Goal: Obtain resource: Download file/media

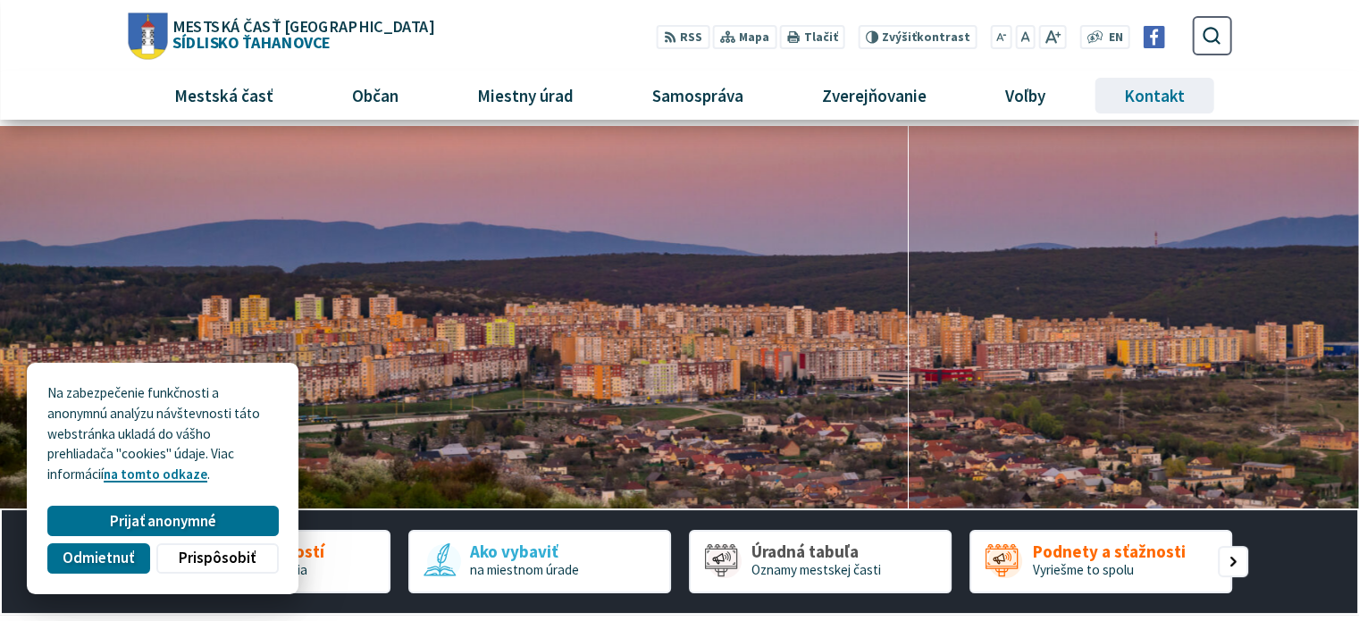
click at [1153, 88] on span "Kontakt" at bounding box center [1155, 95] width 74 height 48
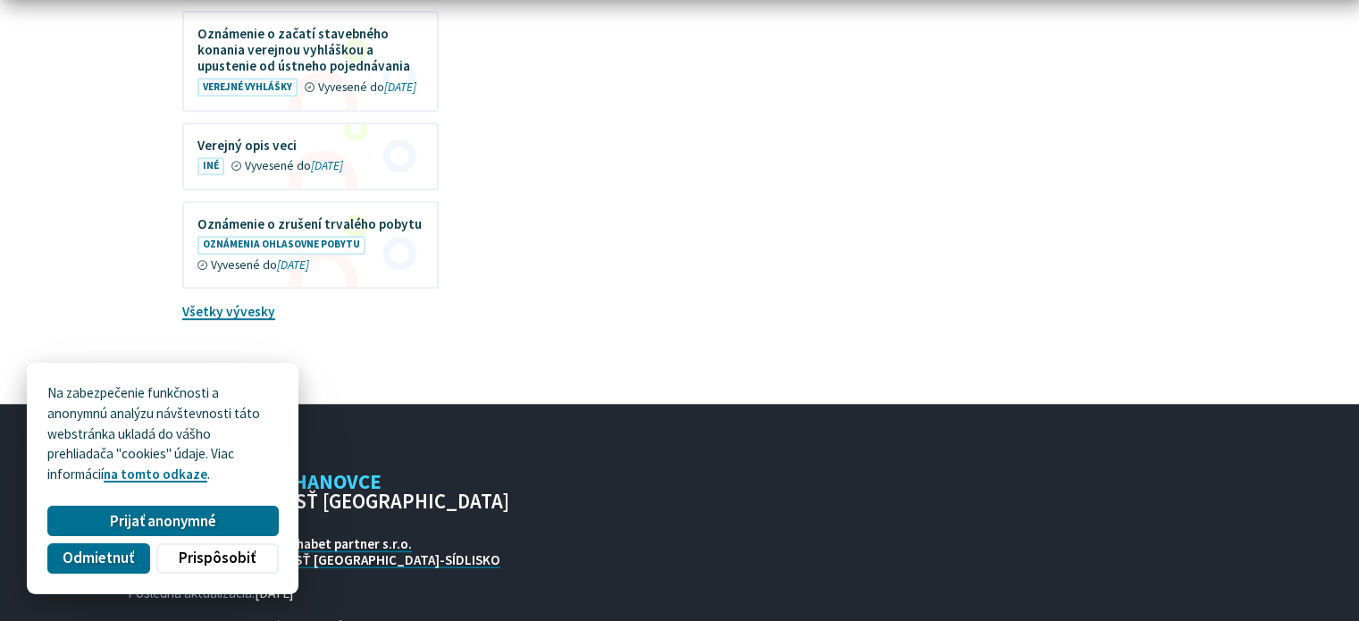
scroll to position [1863, 0]
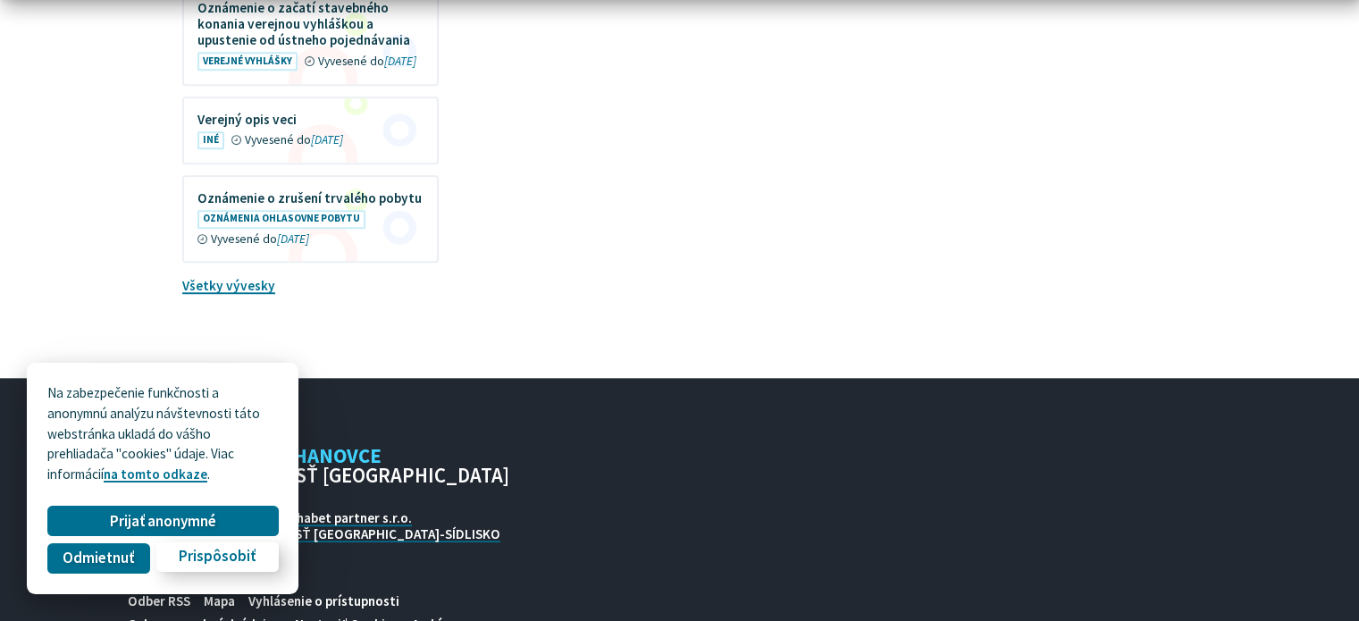
click at [208, 552] on span "Prispôsobiť" at bounding box center [217, 557] width 77 height 19
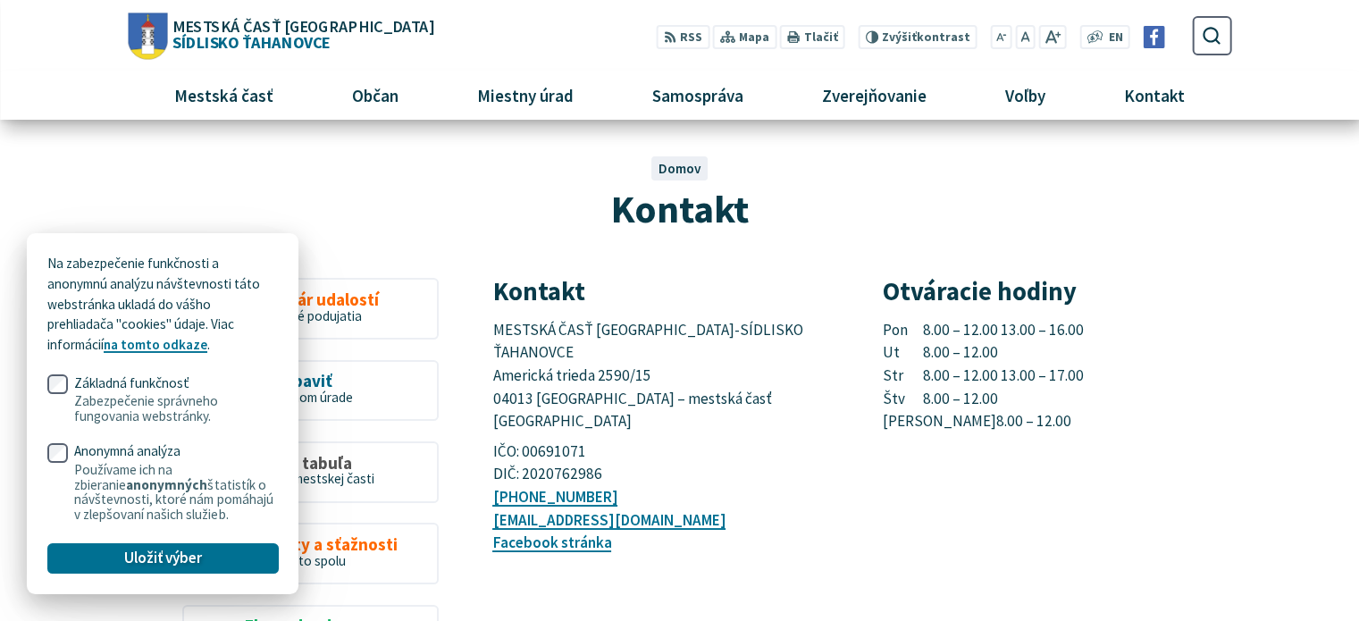
scroll to position [0, 0]
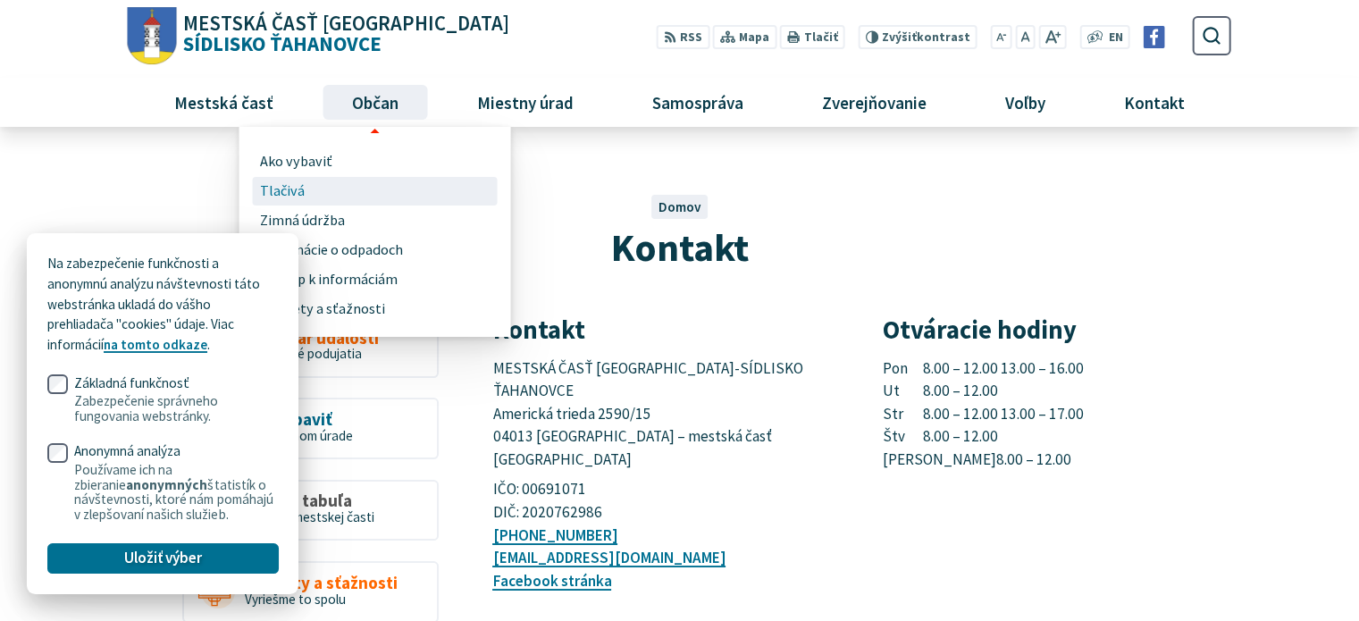
click at [351, 186] on link "Tlačivá" at bounding box center [375, 191] width 231 height 29
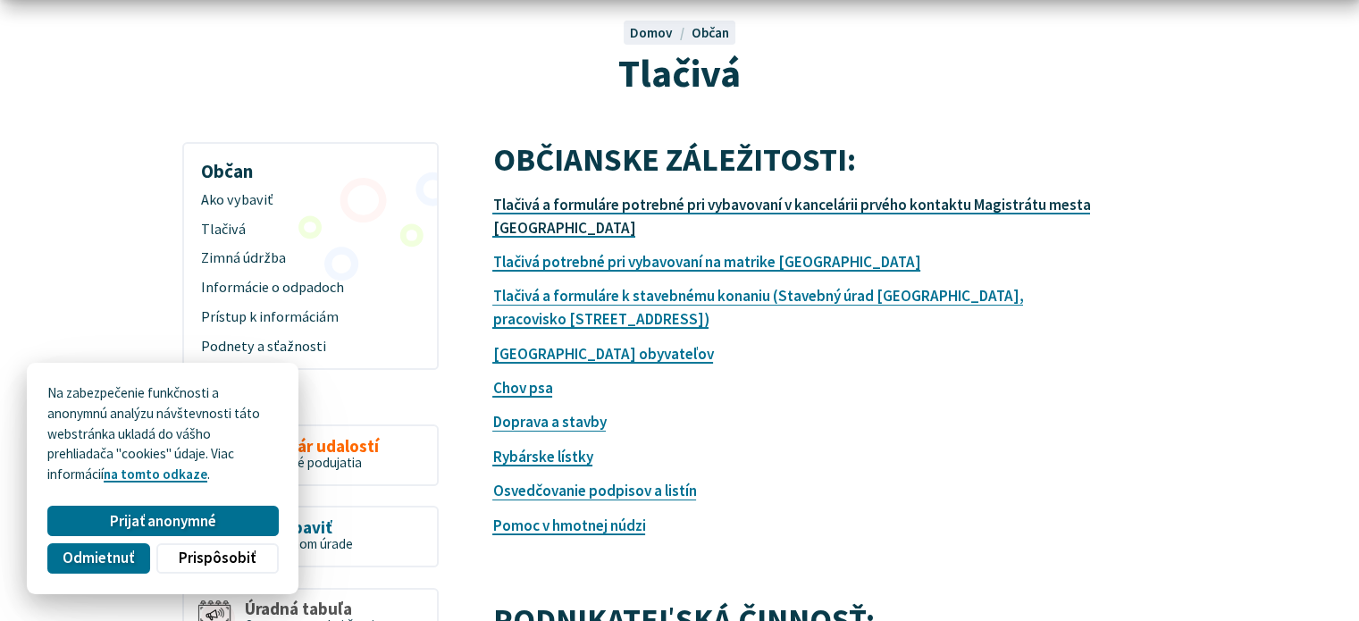
scroll to position [179, 0]
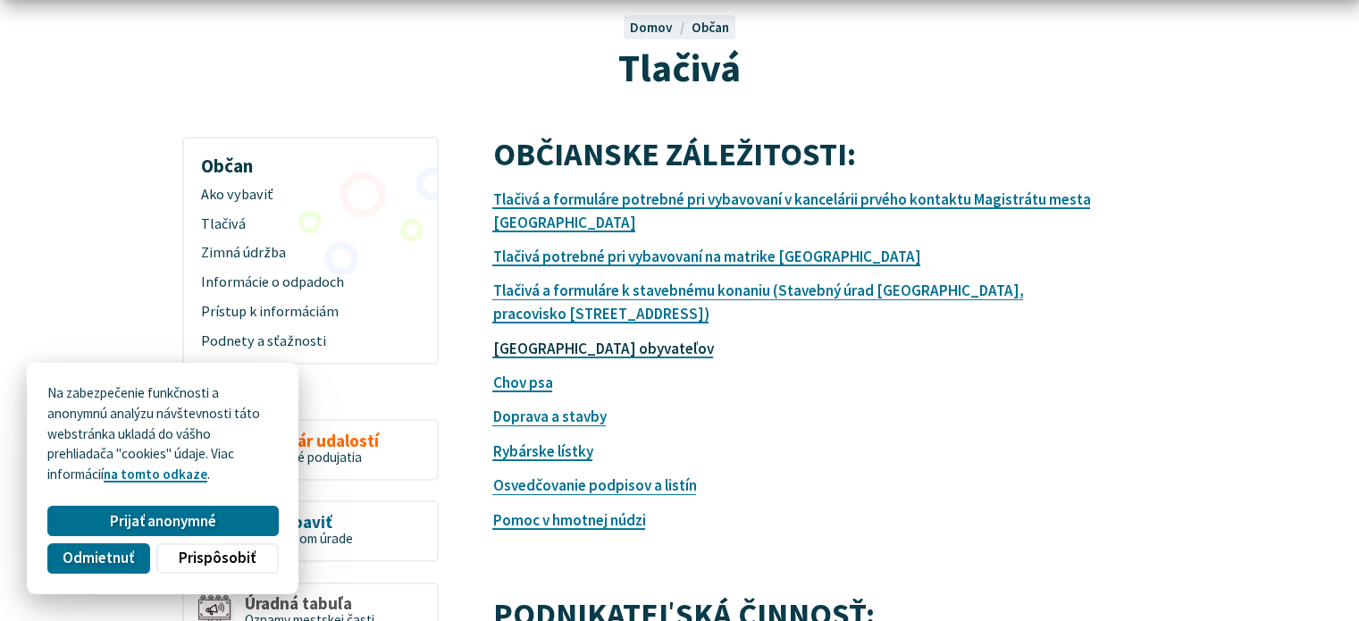
click at [595, 349] on link "Evidencia obyvateľov" at bounding box center [602, 349] width 221 height 20
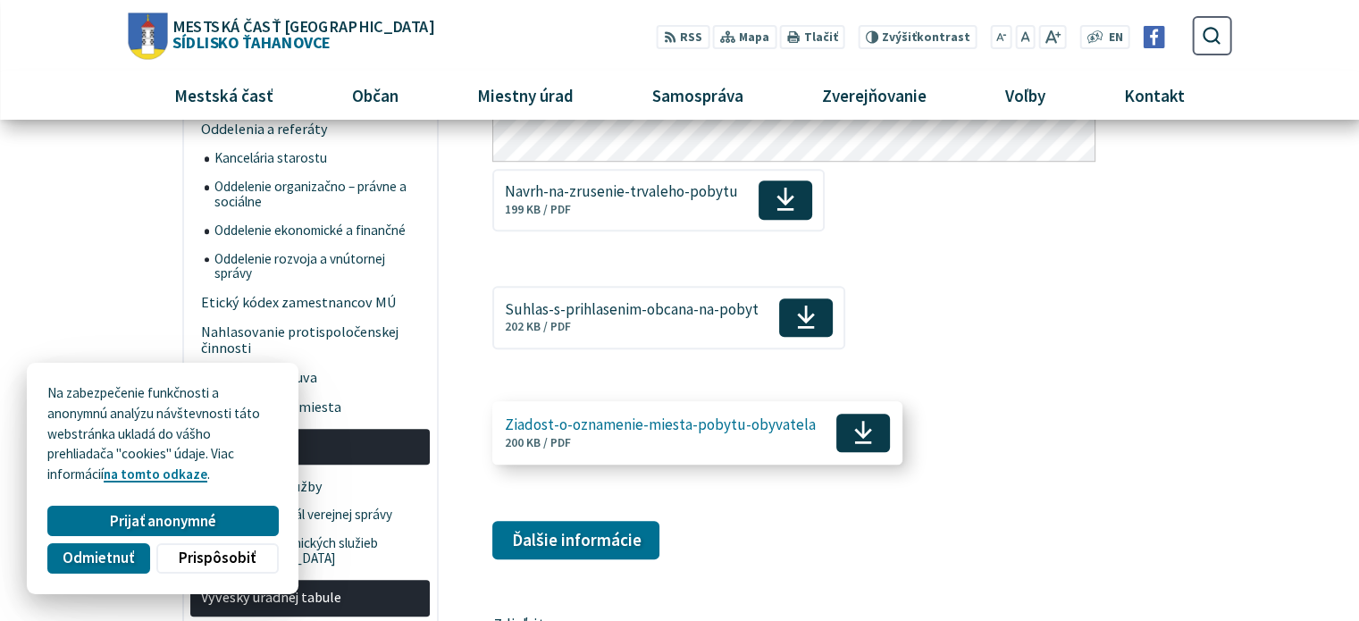
scroll to position [1251, 0]
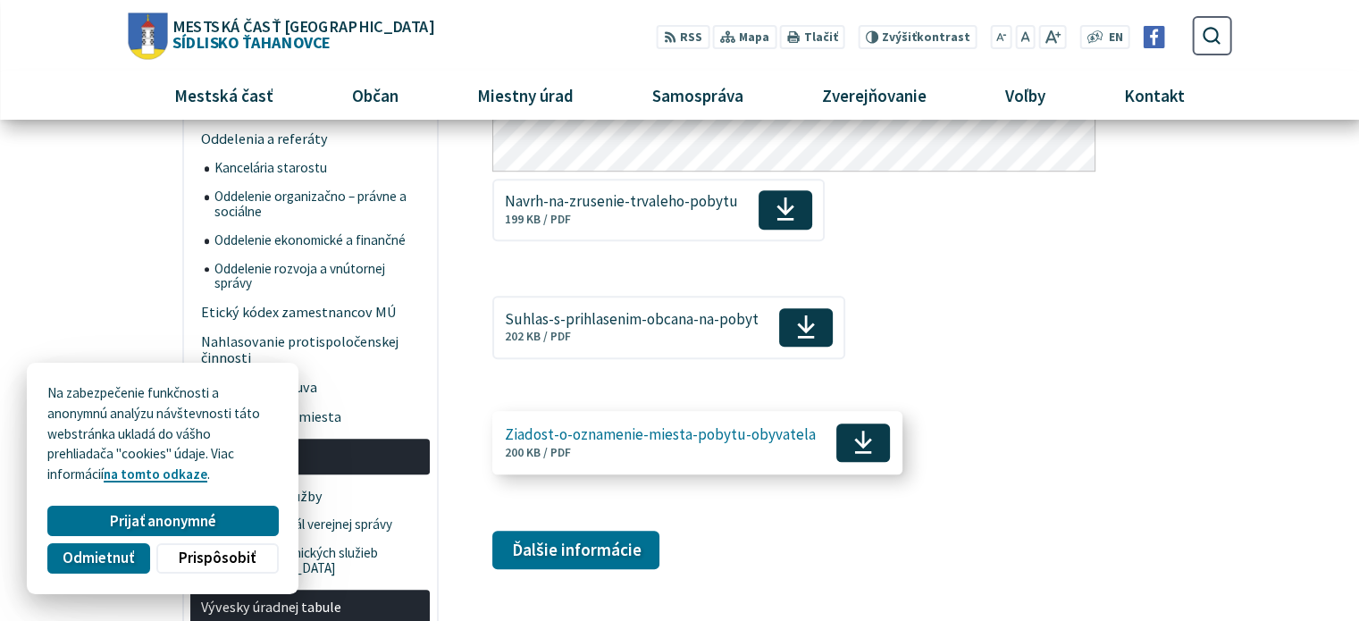
click at [625, 439] on span "Ziadost-o-oznamenie-miesta-pobytu-obyvatela" at bounding box center [660, 434] width 311 height 17
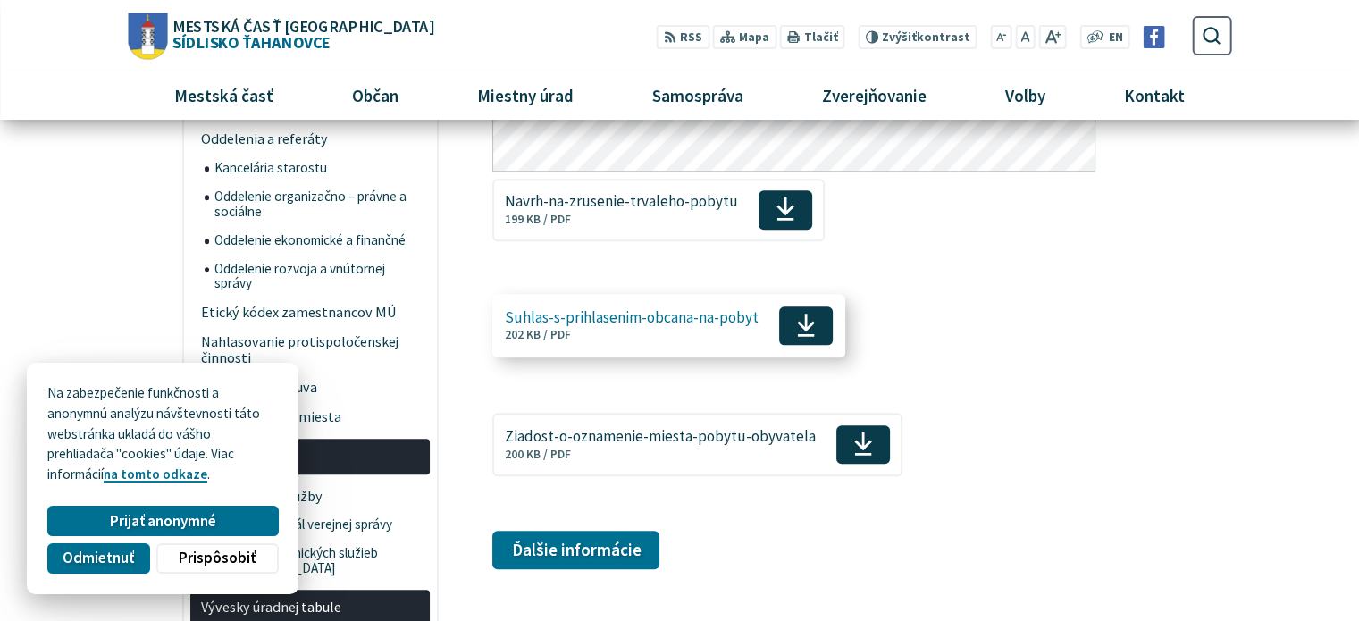
click at [595, 321] on span "Suhlas-s-prihlasenim-obcana-na-pobyt" at bounding box center [632, 317] width 254 height 17
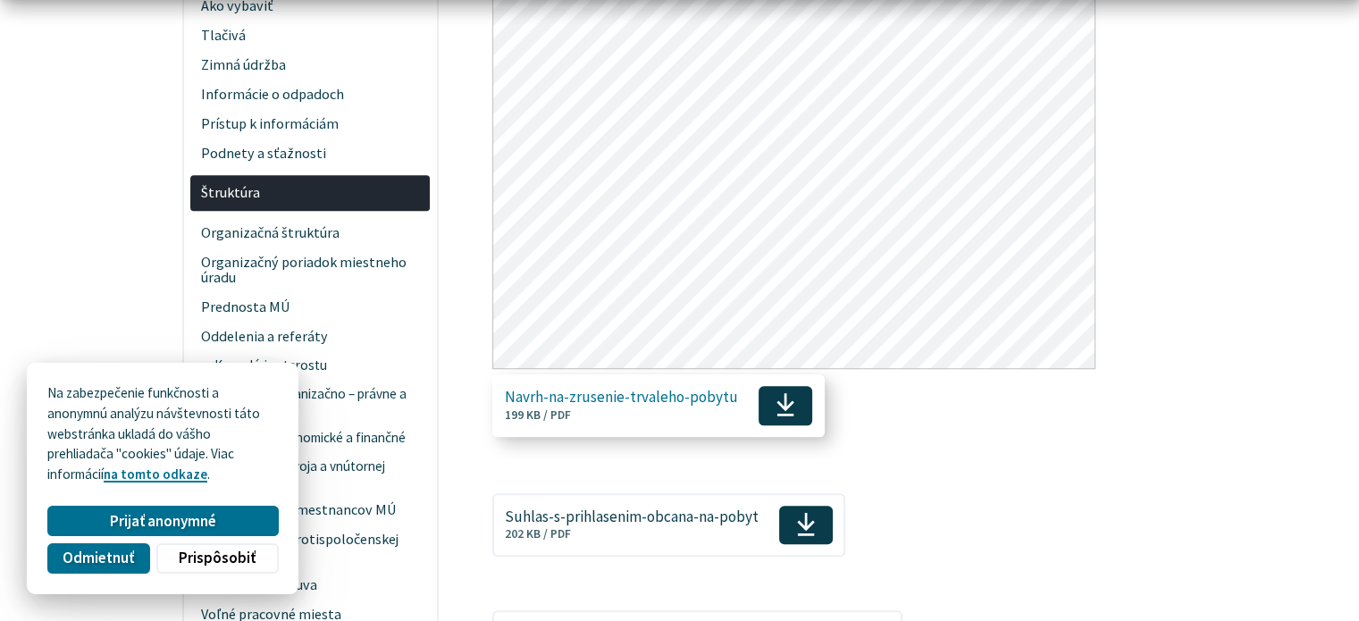
scroll to position [1072, 0]
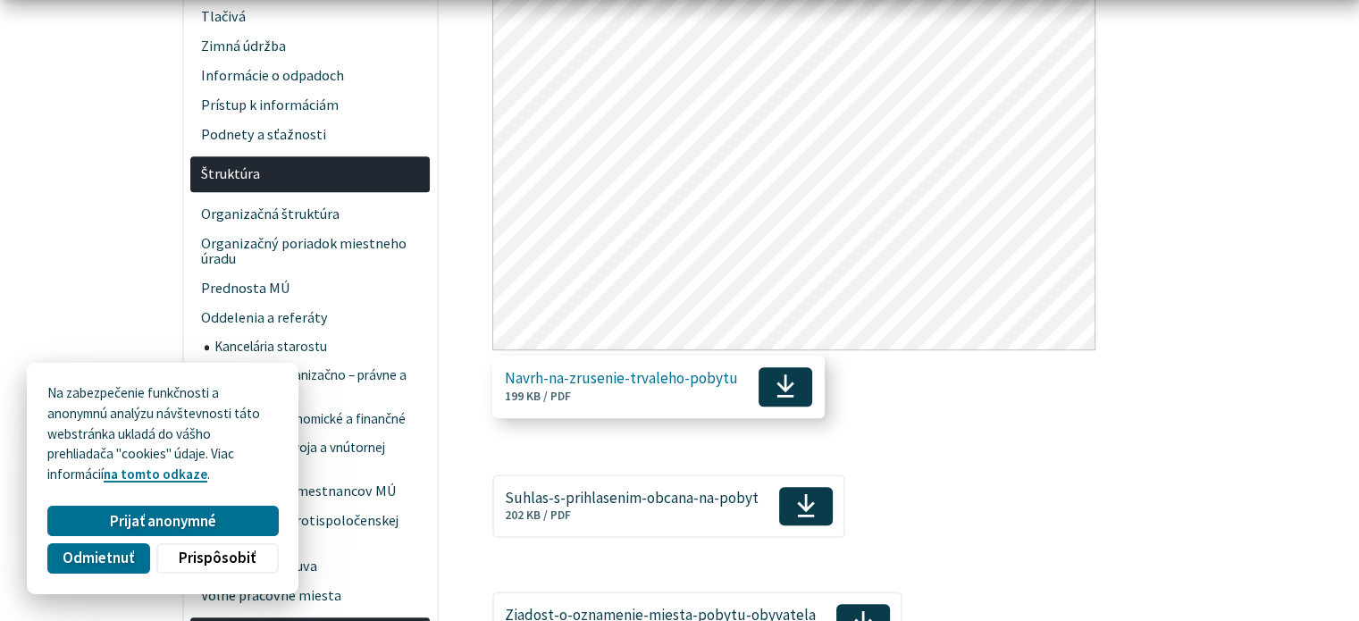
click at [642, 388] on span "Navrh-na-zrusenie-trvaleho-pobytu Veľkosť a typ súboru 199 KB / PDF" at bounding box center [621, 387] width 233 height 47
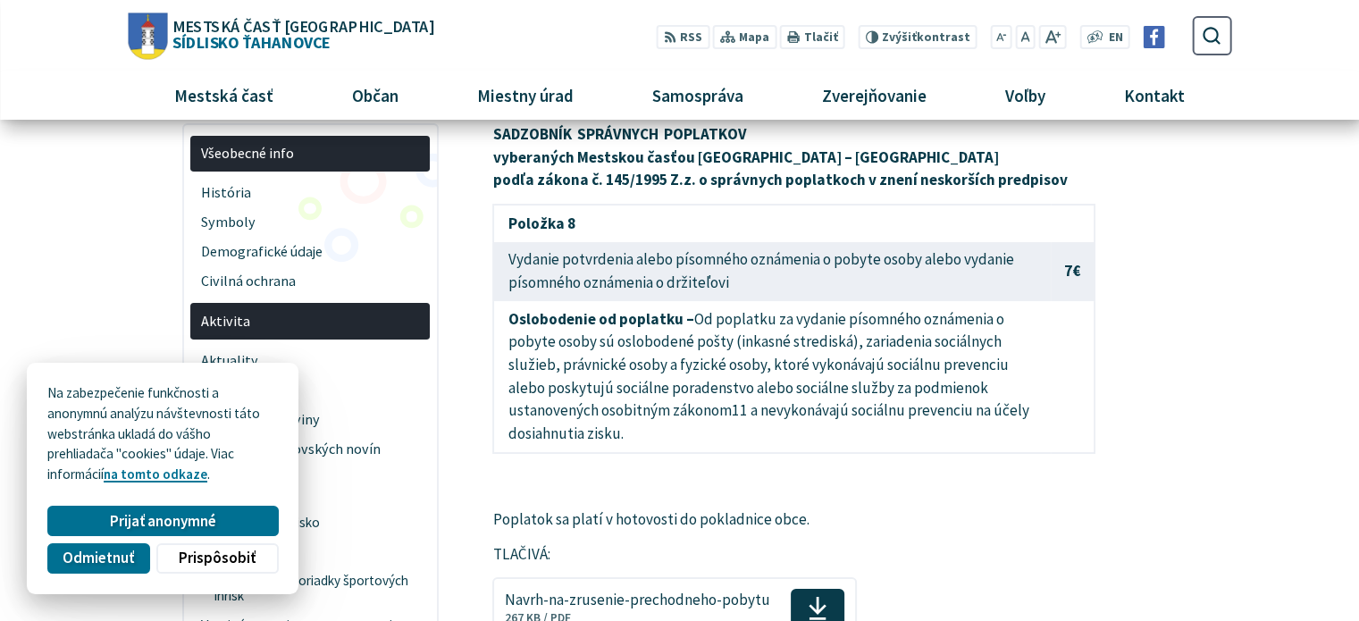
scroll to position [179, 0]
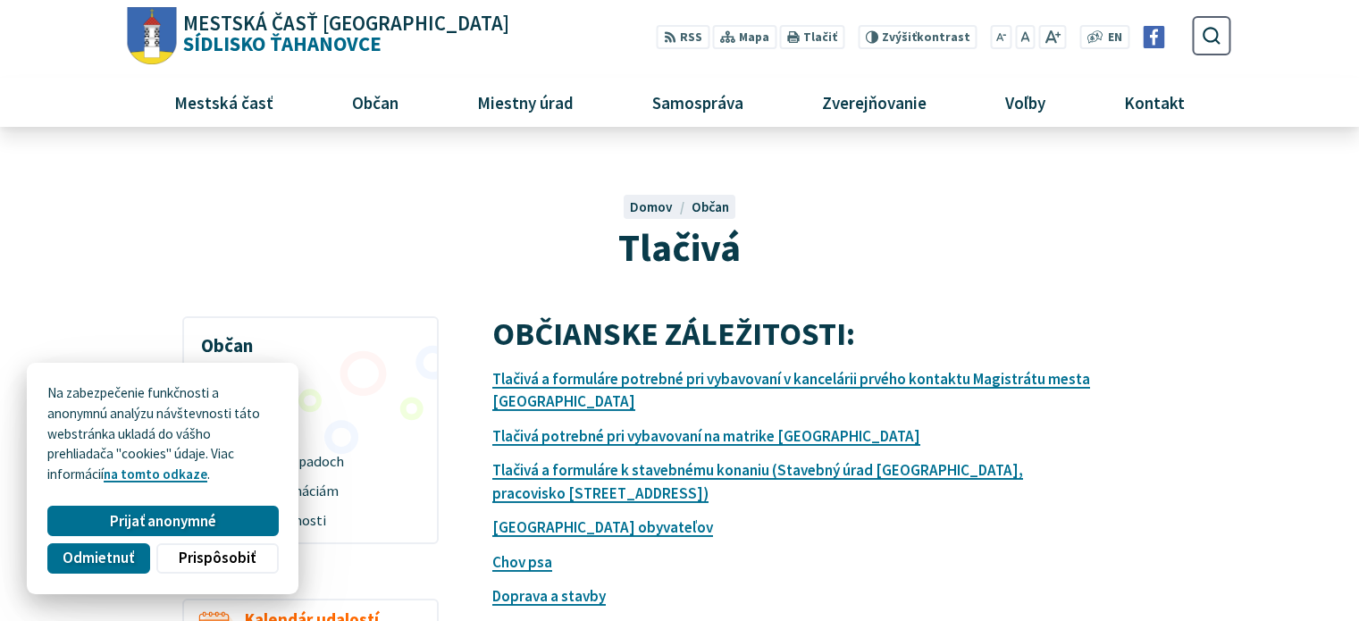
scroll to position [179, 0]
